Goal: Transaction & Acquisition: Book appointment/travel/reservation

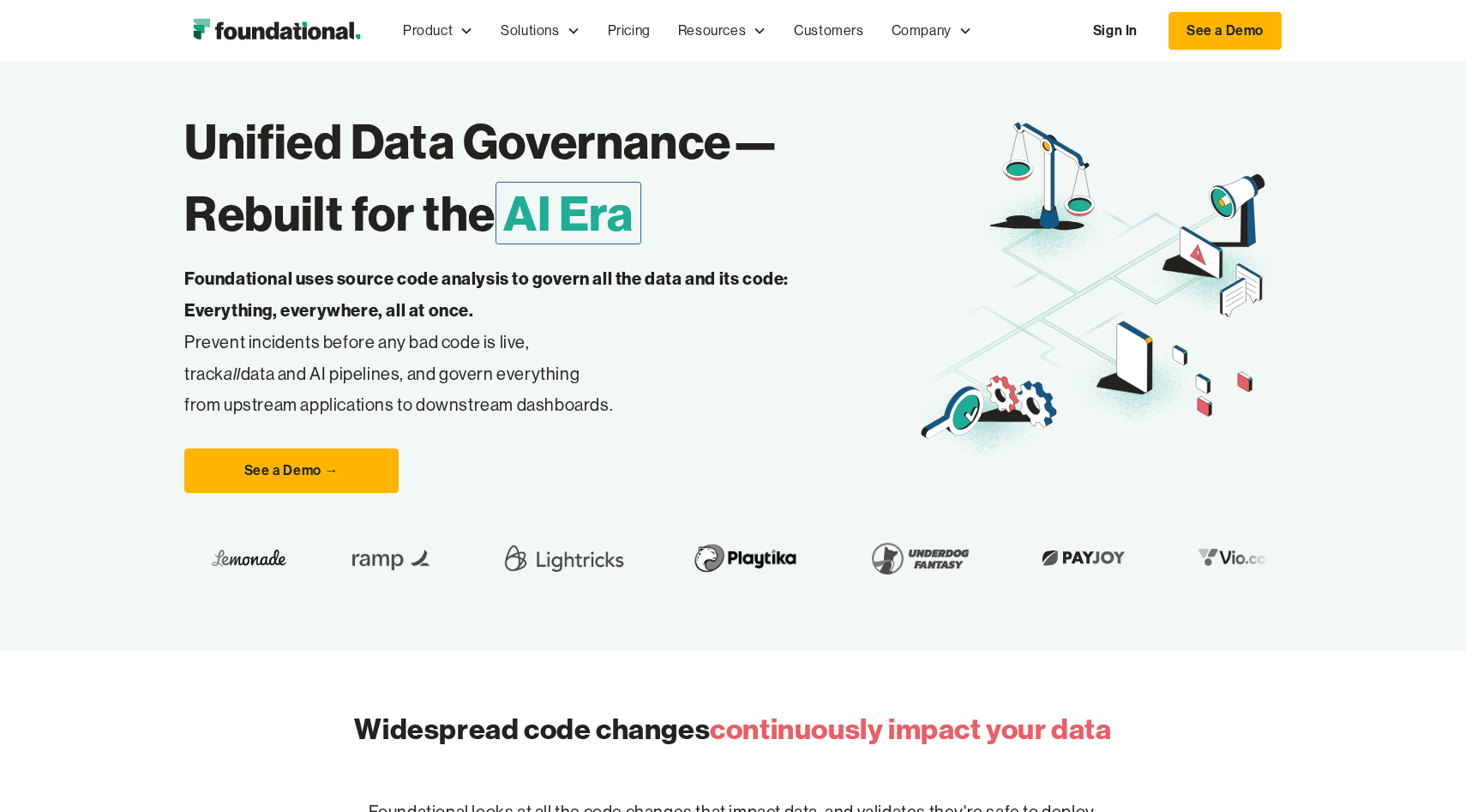
scroll to position [122, 0]
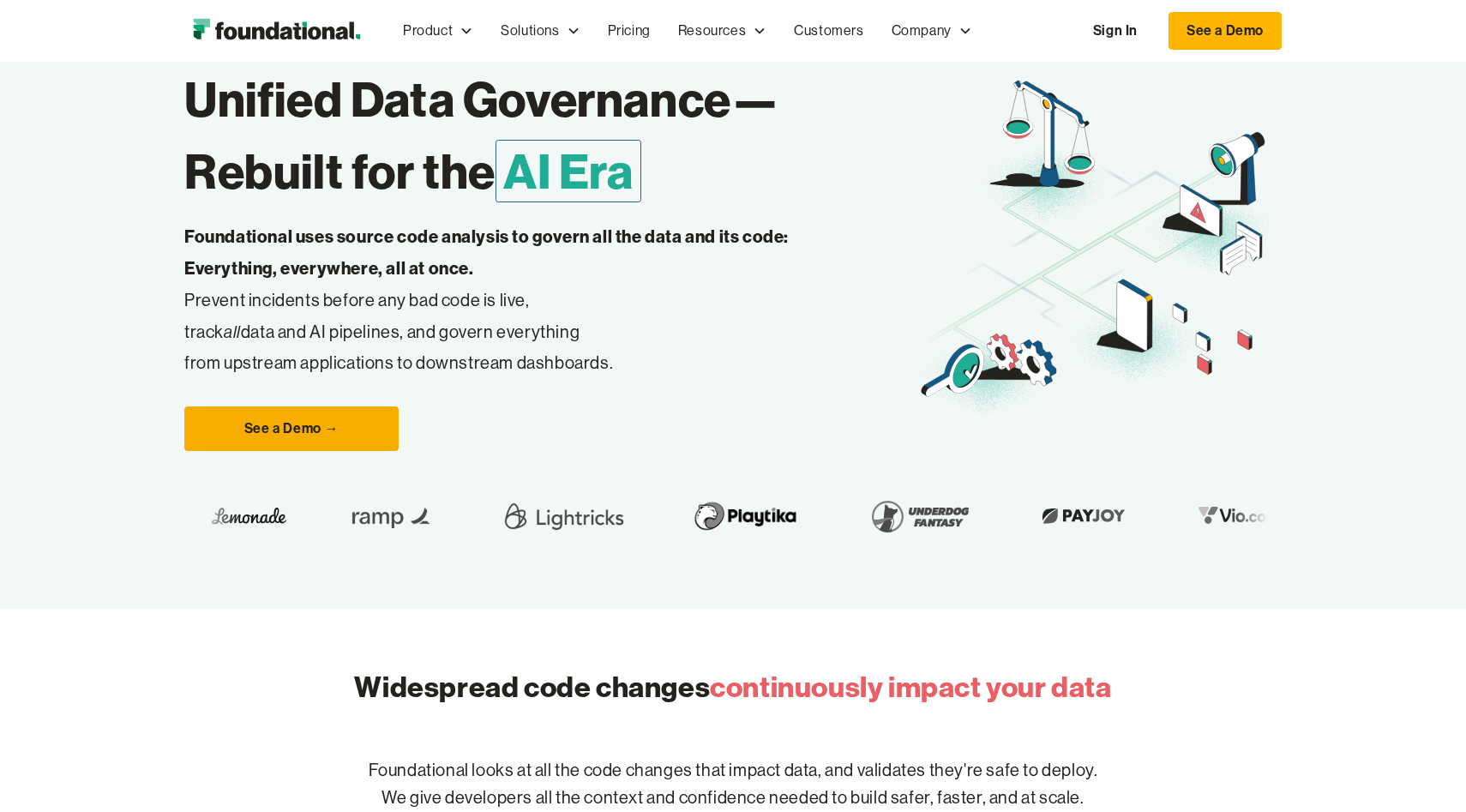
click at [334, 420] on link "See a Demo →" at bounding box center [291, 428] width 214 height 44
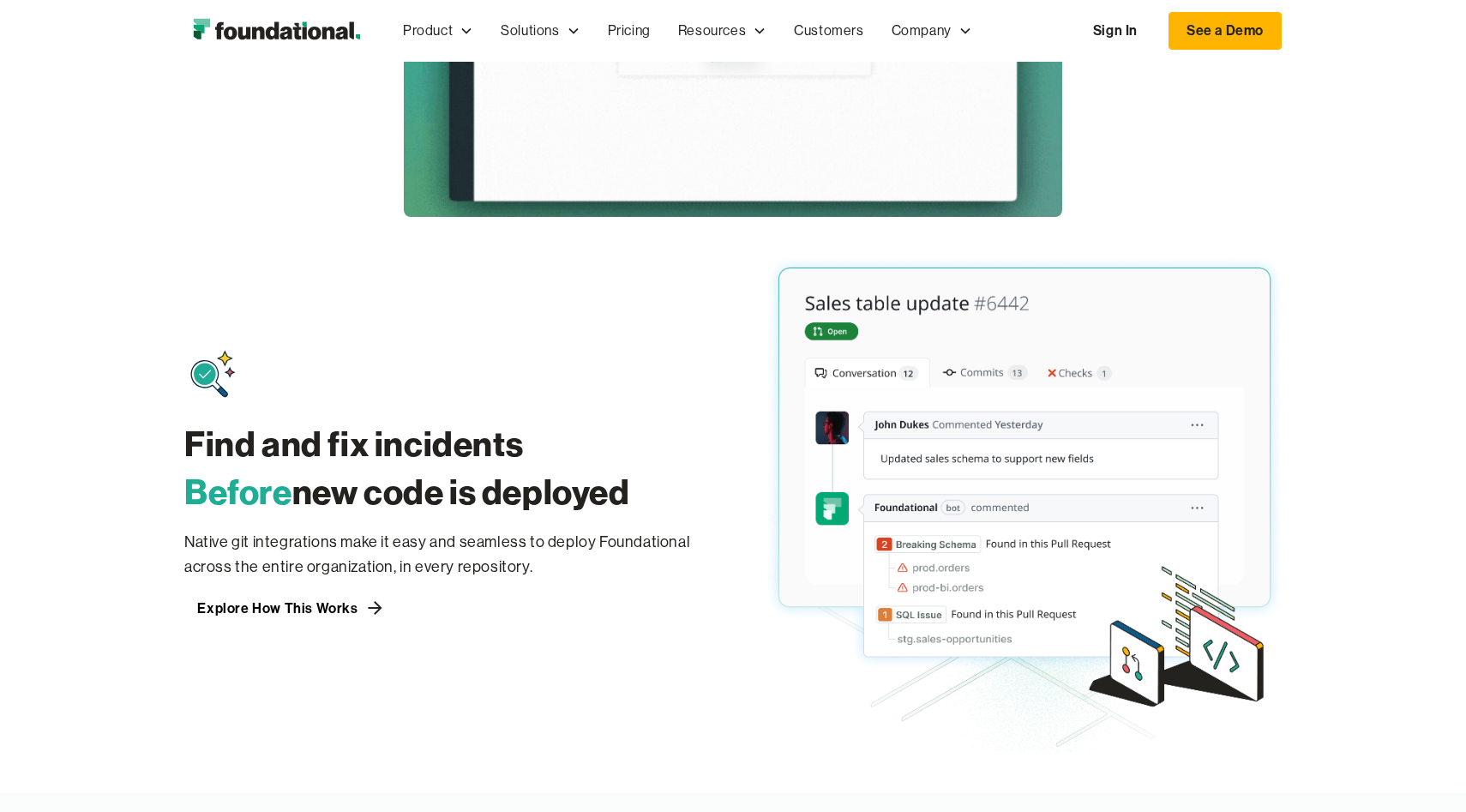
scroll to position [1122, 0]
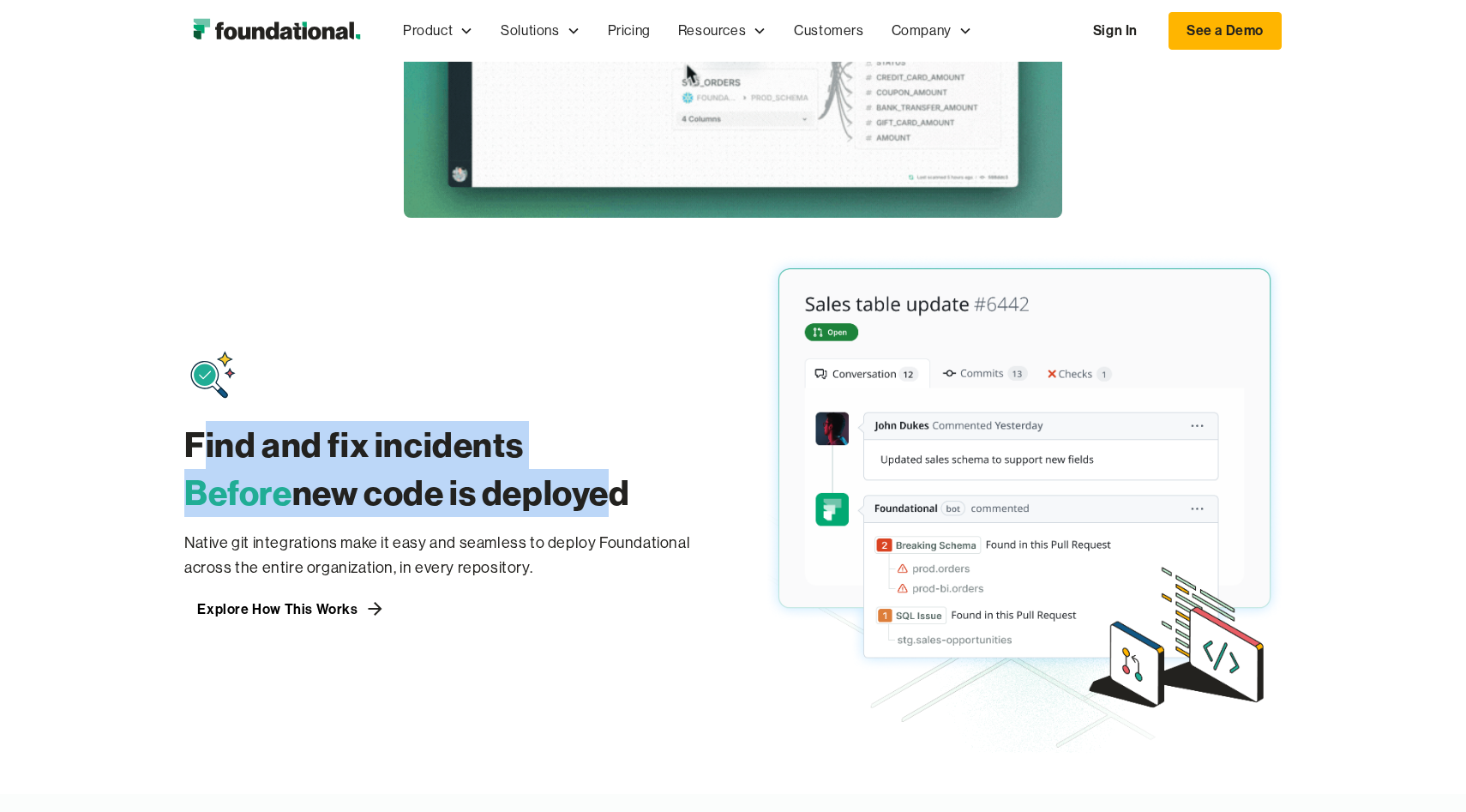
drag, startPoint x: 213, startPoint y: 443, endPoint x: 593, endPoint y: 490, distance: 382.9
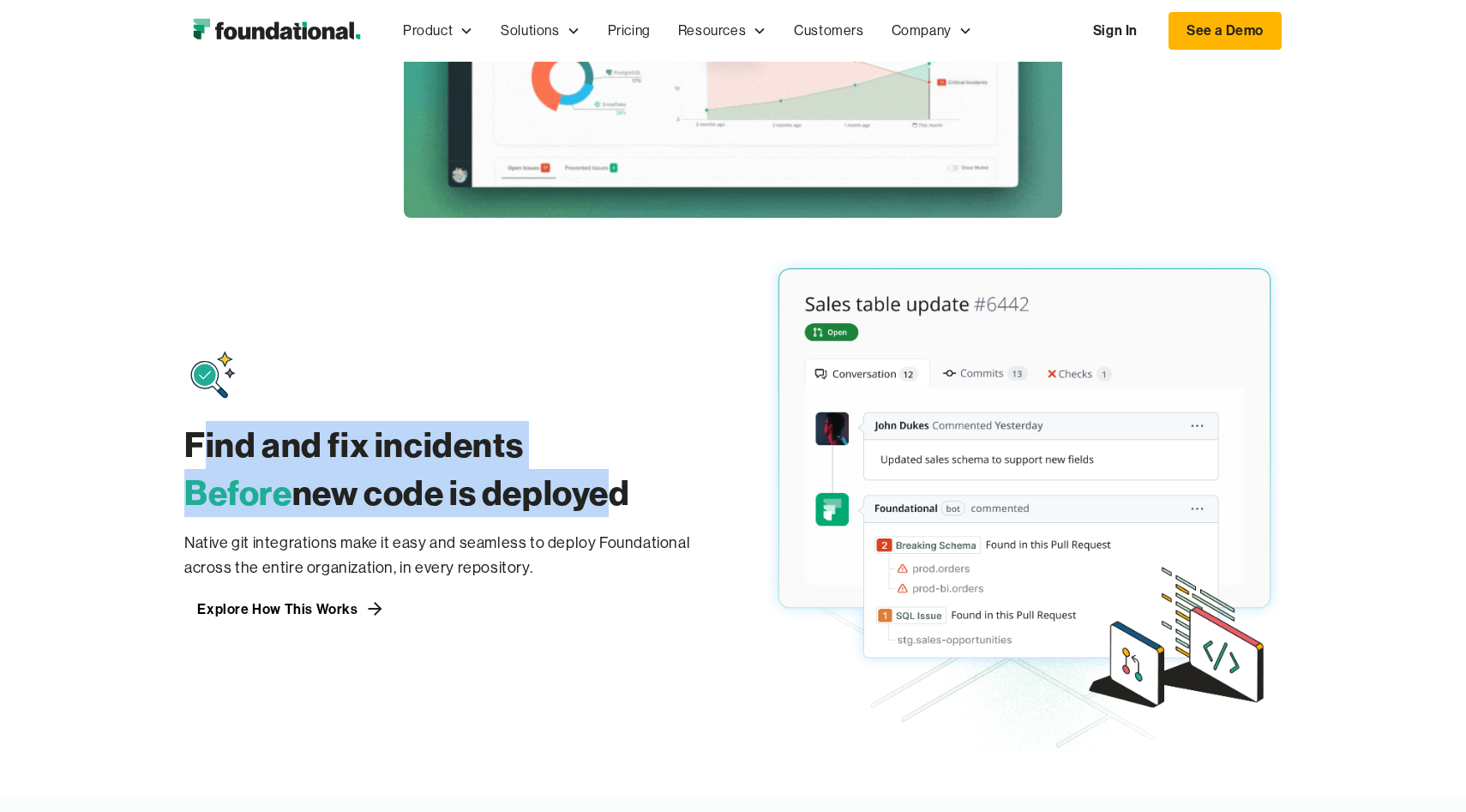
click at [592, 490] on h3 "Find and fix incidents Before new code is deployed" at bounding box center [442, 468] width 515 height 96
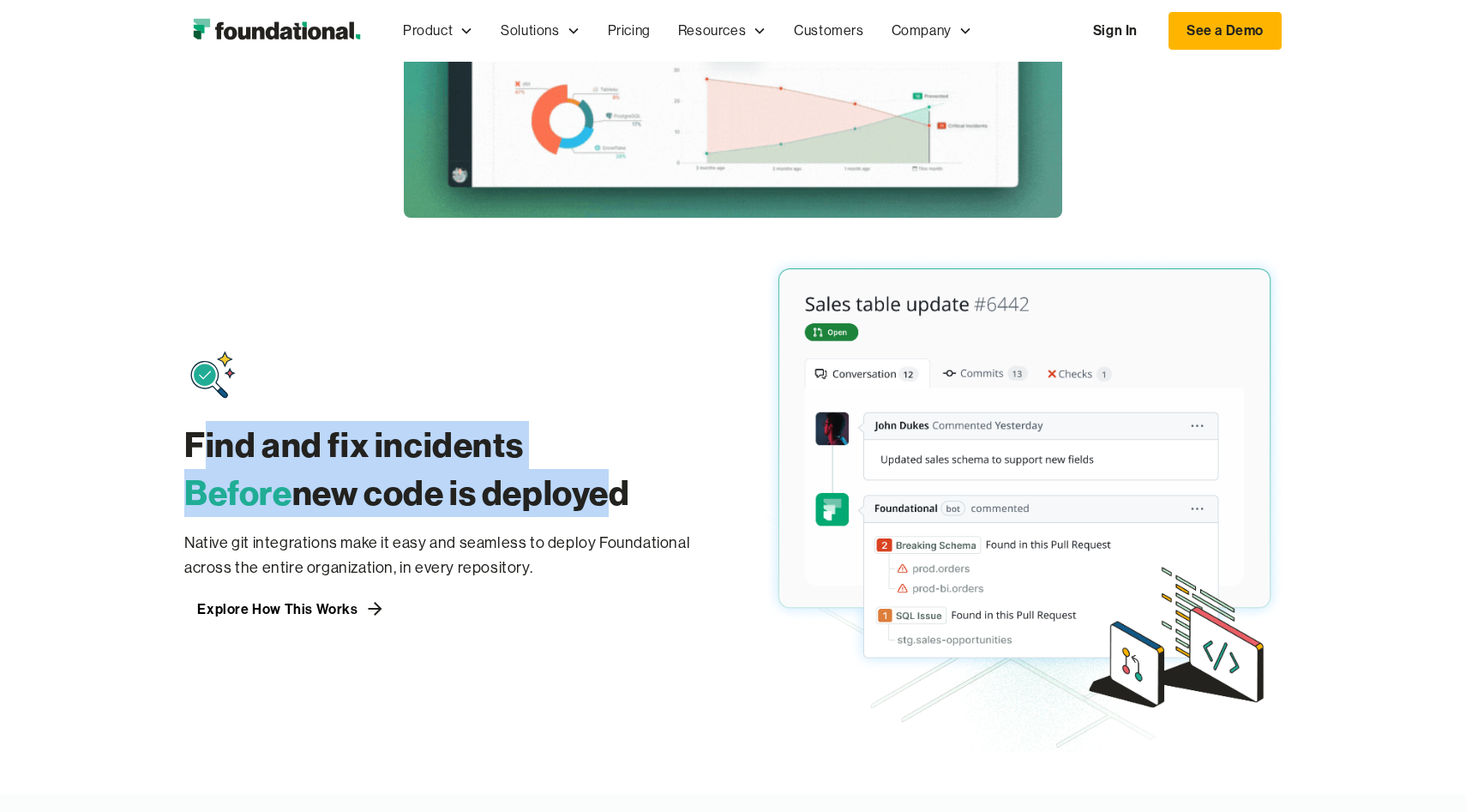
click at [593, 490] on h3 "Find and fix incidents Before new code is deployed" at bounding box center [442, 468] width 515 height 96
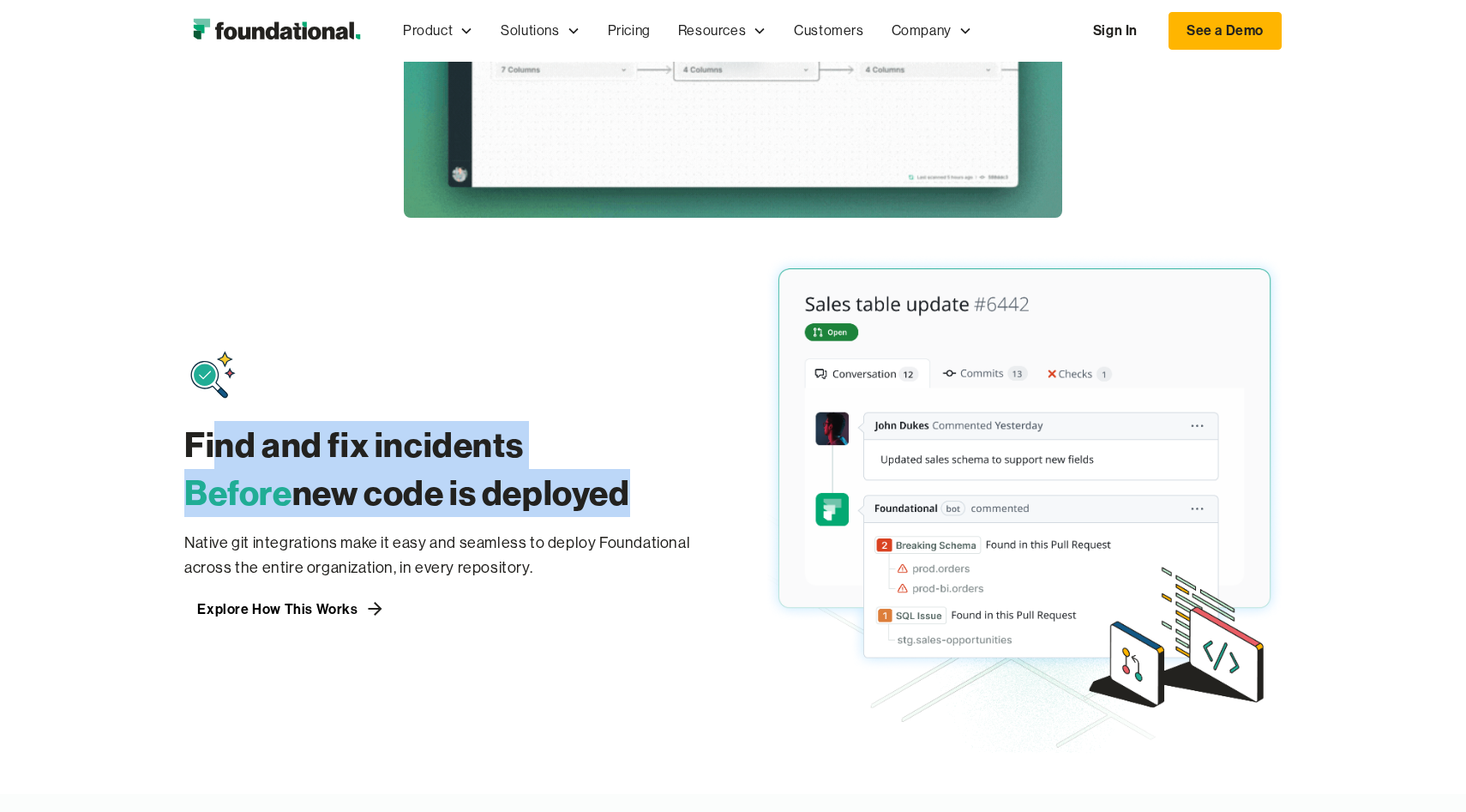
drag, startPoint x: 621, startPoint y: 490, endPoint x: 212, endPoint y: 444, distance: 411.6
click at [212, 444] on h3 "Find and fix incidents Before new code is deployed" at bounding box center [442, 468] width 515 height 96
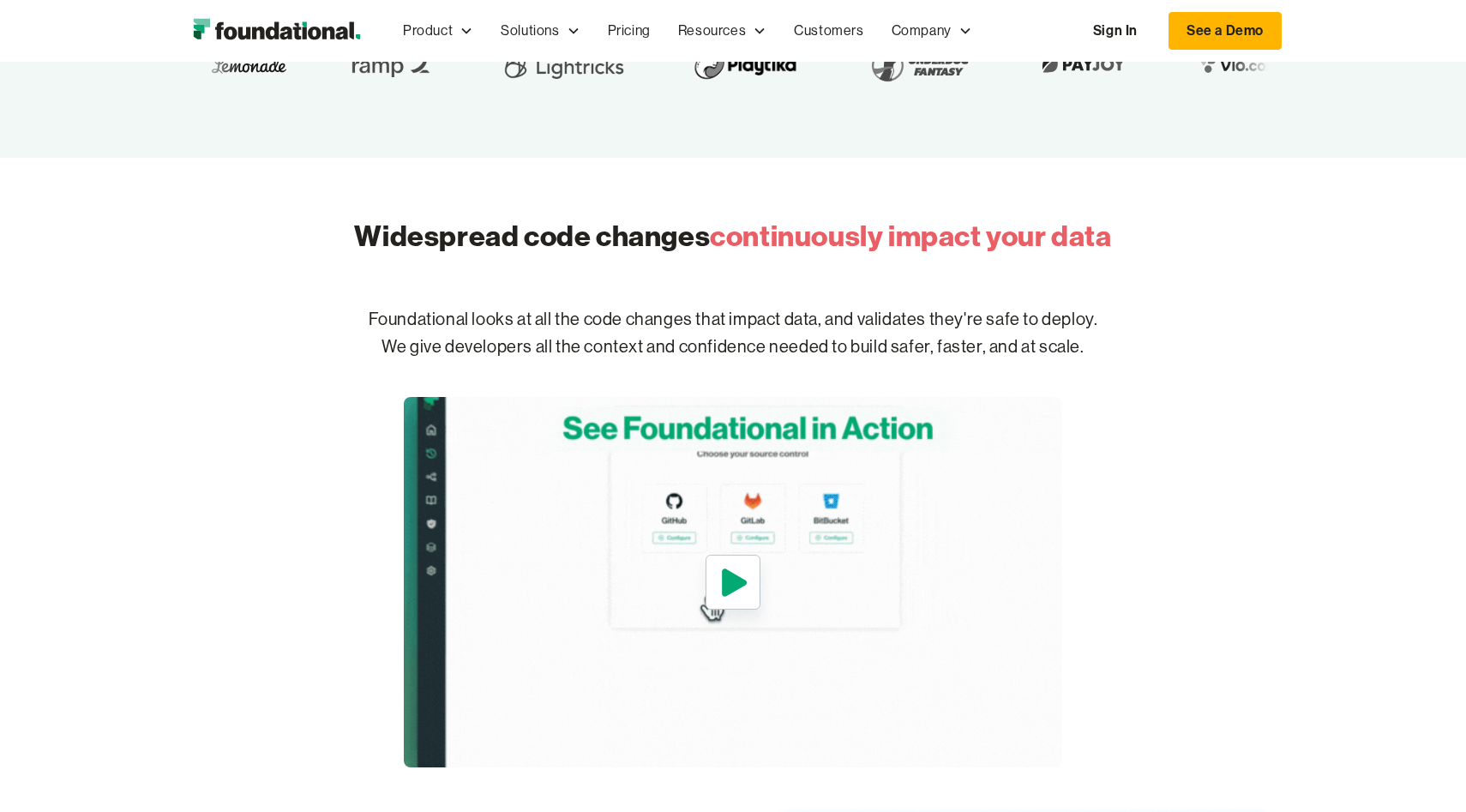
scroll to position [0, 0]
